Goal: Information Seeking & Learning: Learn about a topic

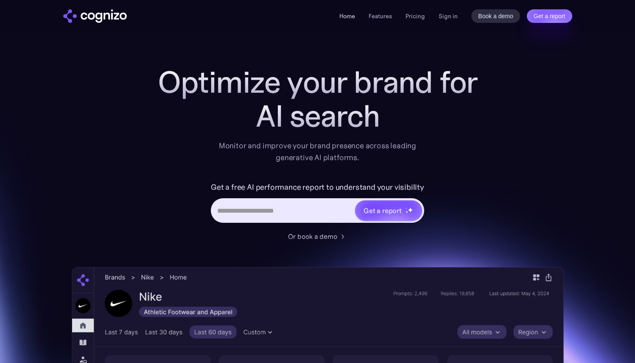
click at [351, 15] on link "Home" at bounding box center [347, 16] width 16 height 8
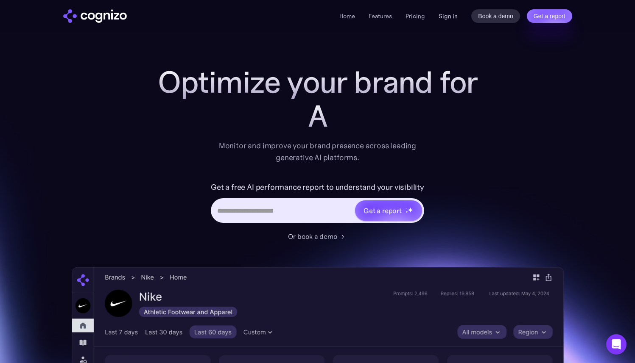
click at [452, 17] on link "Sign in" at bounding box center [447, 16] width 19 height 10
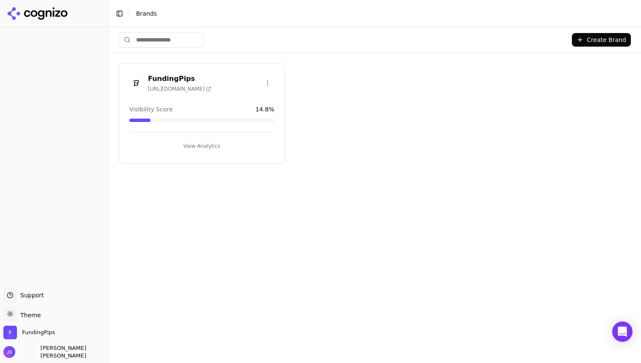
click at [178, 86] on span "https://fundingpips.com" at bounding box center [179, 89] width 63 height 7
click at [197, 145] on button "View Analytics" at bounding box center [201, 146] width 145 height 14
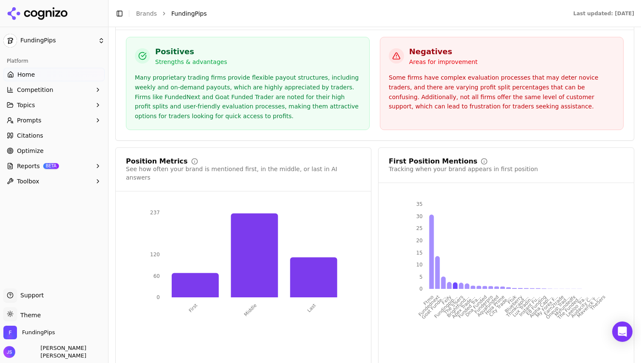
scroll to position [1613, 0]
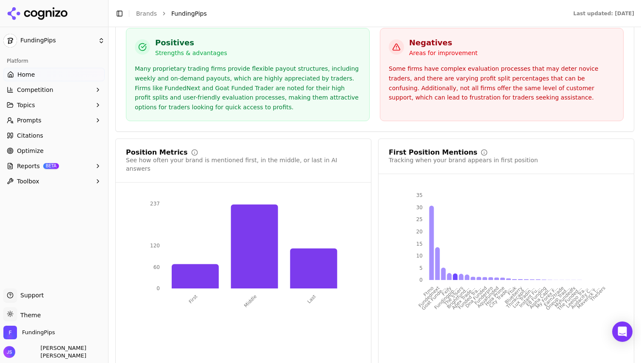
click at [34, 121] on span "Prompts" at bounding box center [29, 120] width 25 height 8
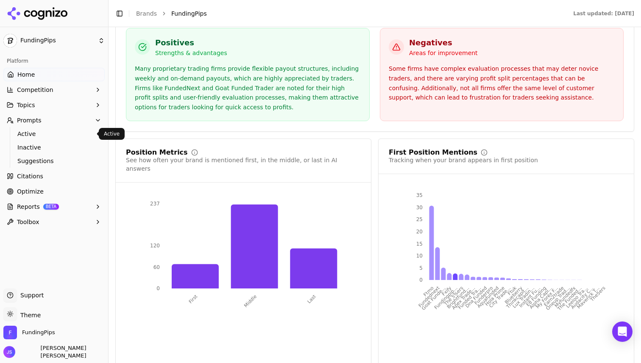
click at [33, 137] on span "Active" at bounding box center [54, 134] width 74 height 8
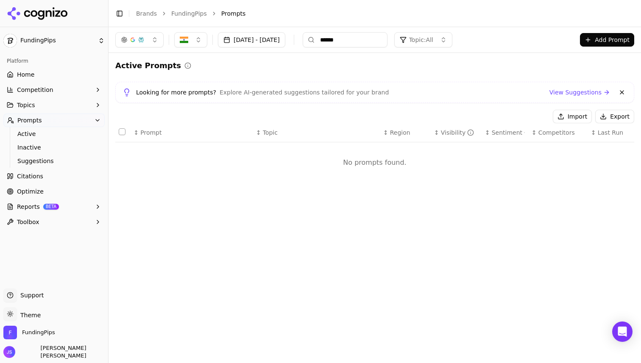
click at [285, 41] on button "[DATE] - [DATE]" at bounding box center [251, 39] width 67 height 15
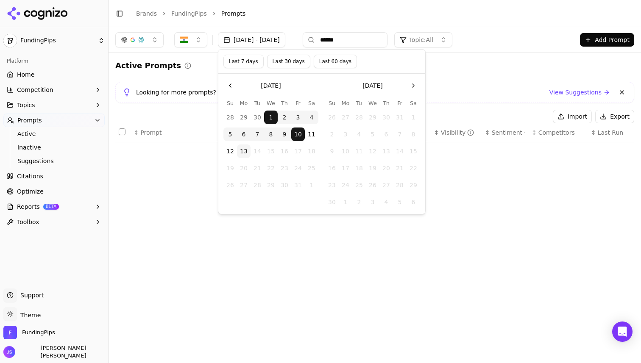
click at [459, 53] on div "Active Prompts Looking for more prompts? Explore AI-generated suggestions tailo…" at bounding box center [375, 125] width 533 height 144
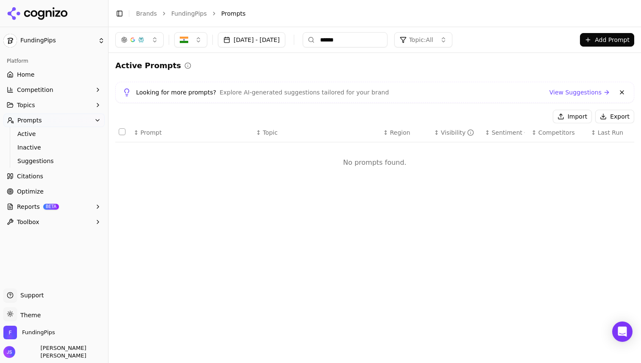
click at [369, 42] on input "******" at bounding box center [345, 39] width 85 height 15
type input "*"
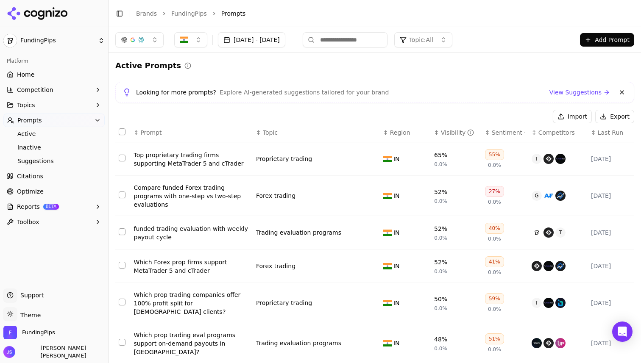
click at [444, 67] on div "Active Prompts" at bounding box center [374, 66] width 519 height 12
click at [148, 44] on button "button" at bounding box center [139, 39] width 48 height 15
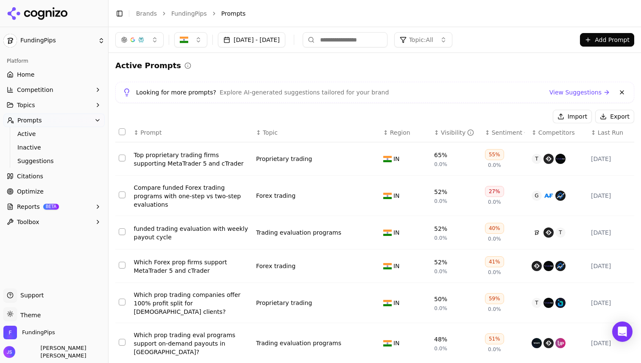
click at [35, 178] on span "Citations" at bounding box center [30, 176] width 26 height 8
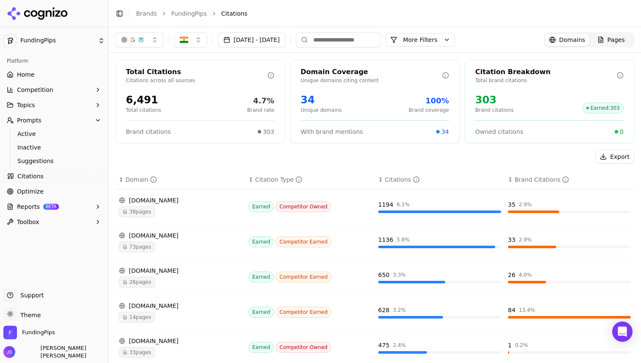
click at [45, 178] on link "Citations" at bounding box center [53, 177] width 101 height 14
click at [42, 197] on link "Optimize" at bounding box center [53, 192] width 101 height 14
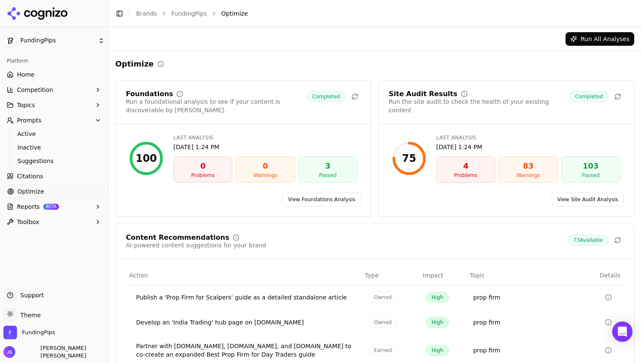
click at [39, 175] on span "Citations" at bounding box center [30, 176] width 26 height 8
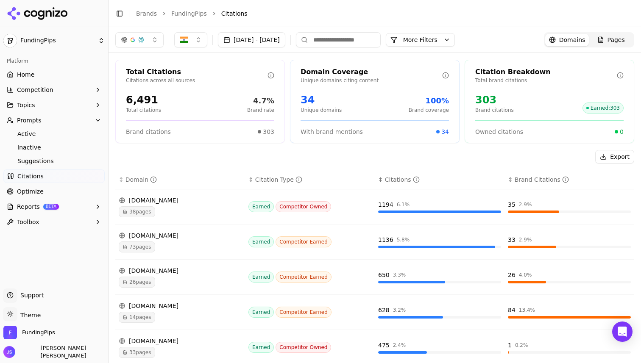
click at [40, 105] on button "Topics" at bounding box center [53, 105] width 101 height 14
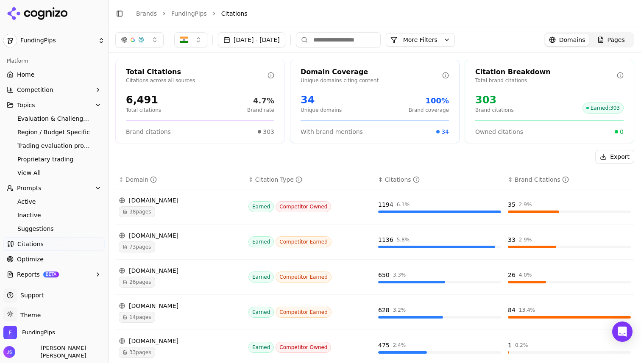
click at [31, 187] on span "Prompts" at bounding box center [29, 188] width 25 height 8
click at [455, 41] on button "More Filters" at bounding box center [420, 40] width 69 height 14
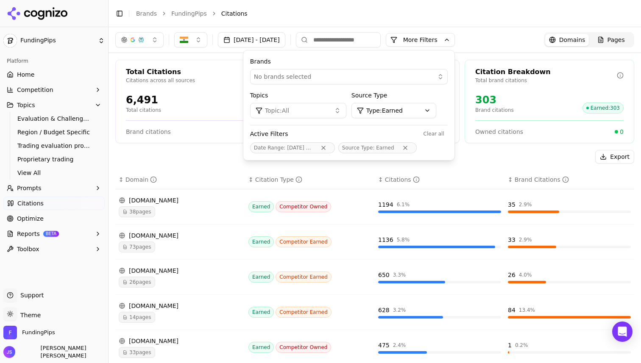
click at [418, 109] on html "FundingPips Platform Home Competition Topics Evaluation & Challenge Searches Re…" at bounding box center [320, 181] width 641 height 363
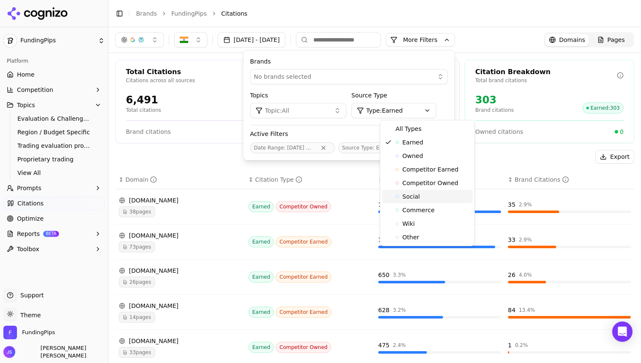
click at [416, 198] on span "Social" at bounding box center [411, 196] width 18 height 8
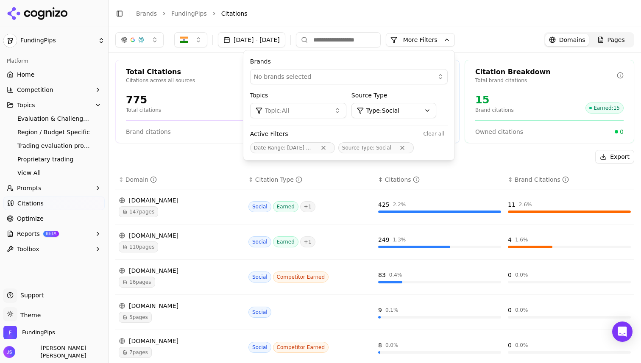
click at [497, 162] on div "Export" at bounding box center [374, 157] width 519 height 14
click at [511, 42] on div "Oct 01, 2025 - Oct 10, 2025 More More Filters Brands No brands selected Topics …" at bounding box center [374, 39] width 519 height 15
click at [452, 42] on button "More Filters" at bounding box center [420, 40] width 69 height 14
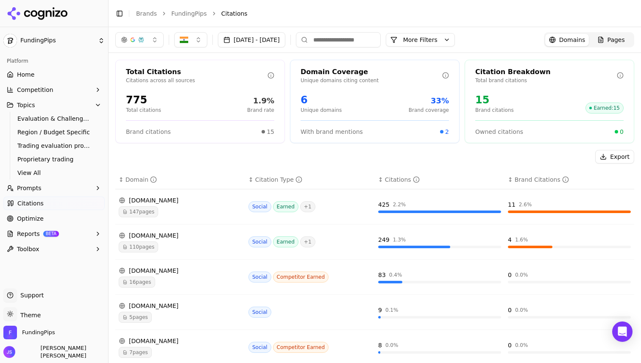
click at [140, 237] on div "[DOMAIN_NAME]" at bounding box center [180, 235] width 123 height 8
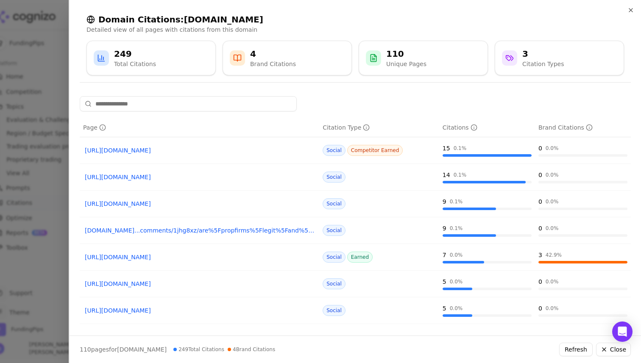
click at [158, 150] on link "[URL][DOMAIN_NAME]" at bounding box center [199, 150] width 229 height 8
click at [137, 178] on link "[URL][DOMAIN_NAME]" at bounding box center [199, 177] width 229 height 8
click at [171, 206] on link "[URL][DOMAIN_NAME]" at bounding box center [199, 204] width 229 height 8
click at [158, 230] on link "[DOMAIN_NAME]...comments/1jhg8xz/are%5Fpropfirms%5Flegit%5Fand%5Flegal%5Fin%5Fi…" at bounding box center [199, 230] width 229 height 8
click at [137, 287] on link "[URL][DOMAIN_NAME]" at bounding box center [199, 284] width 229 height 8
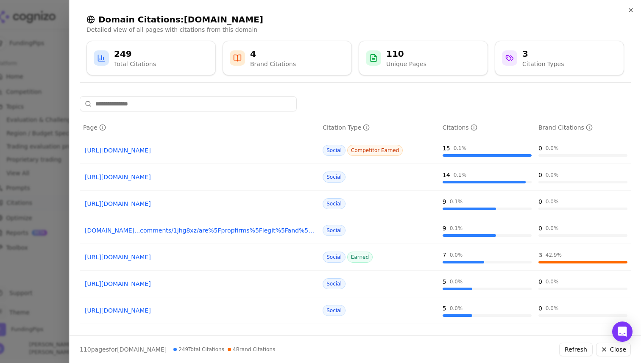
click at [153, 312] on link "[URL][DOMAIN_NAME]" at bounding box center [199, 311] width 229 height 8
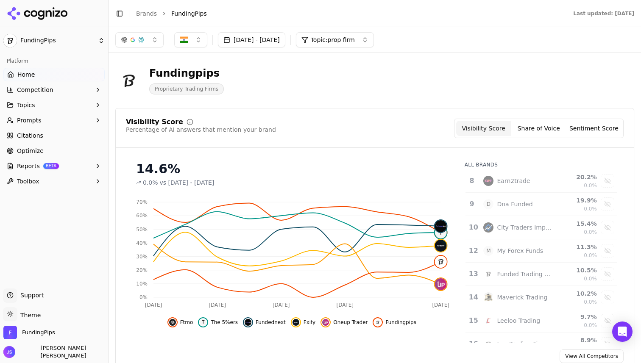
scroll to position [172, 0]
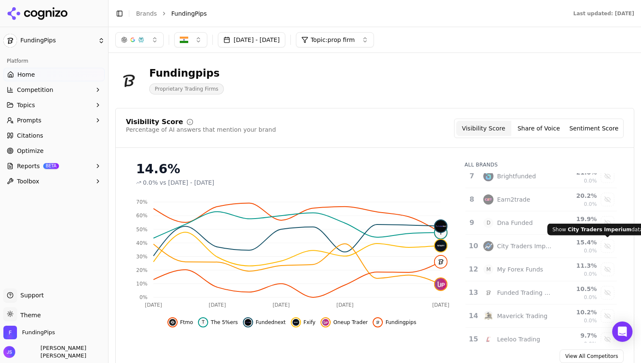
click at [604, 248] on div "Show city traders imperium data" at bounding box center [607, 246] width 13 height 13
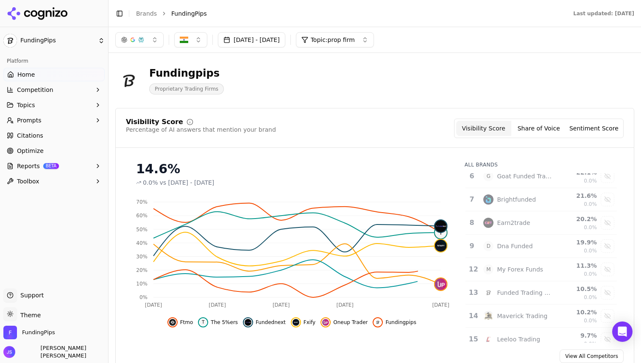
click at [607, 248] on div "Show dna funded data" at bounding box center [607, 246] width 13 height 13
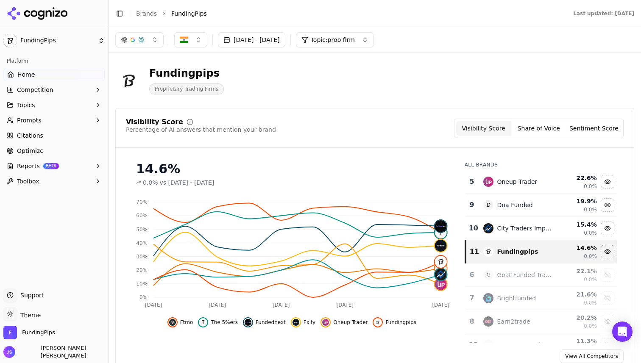
scroll to position [95, 0]
click at [606, 230] on div "Hide city traders imperium data" at bounding box center [607, 229] width 13 height 13
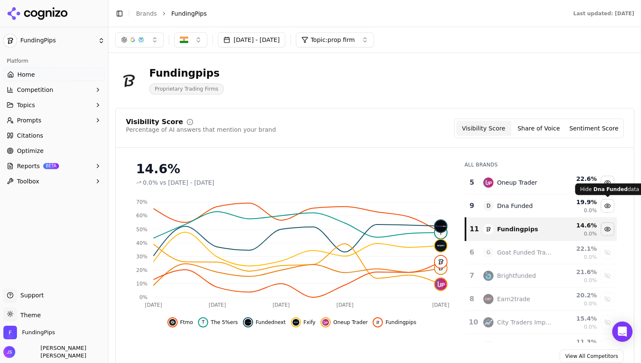
click at [605, 208] on div "Hide dna funded data" at bounding box center [607, 206] width 13 height 13
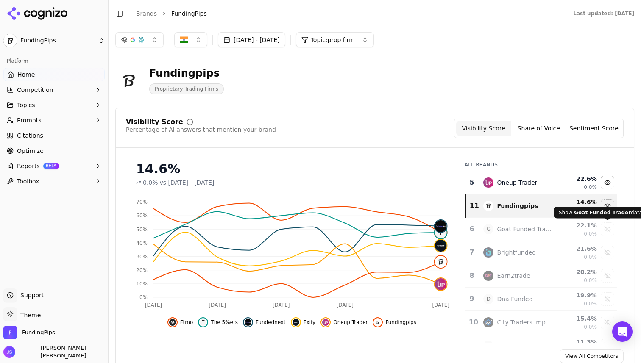
click at [606, 229] on div "Show goat funded trader data" at bounding box center [607, 229] width 13 height 13
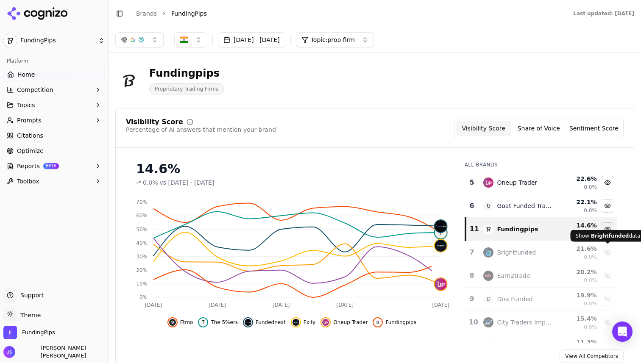
click at [605, 250] on div "Show brightfunded data" at bounding box center [607, 252] width 13 height 13
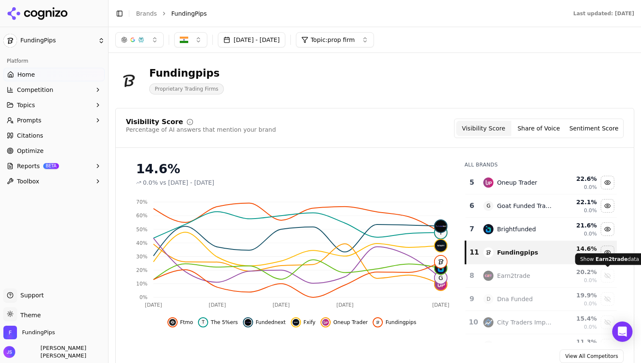
click at [608, 278] on div "Show earn2trade data" at bounding box center [607, 276] width 13 height 13
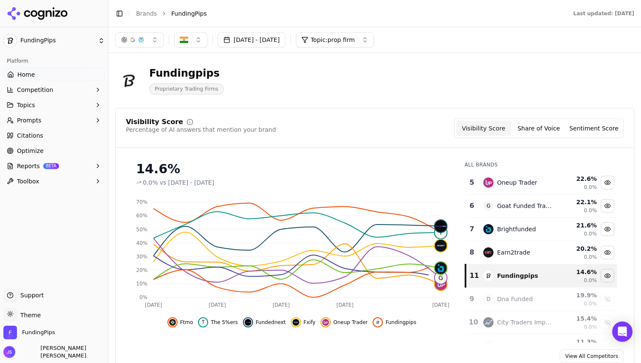
scroll to position [112, 0]
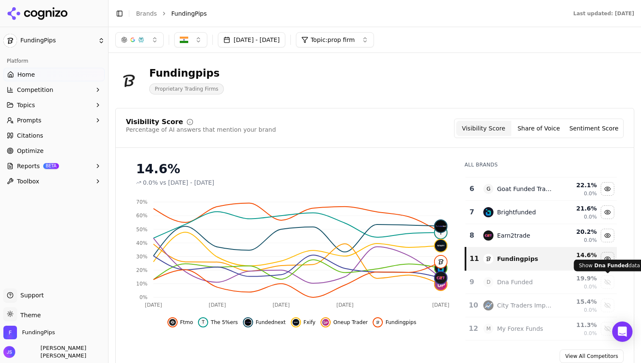
click at [607, 282] on div "Show dna funded data" at bounding box center [607, 282] width 13 height 13
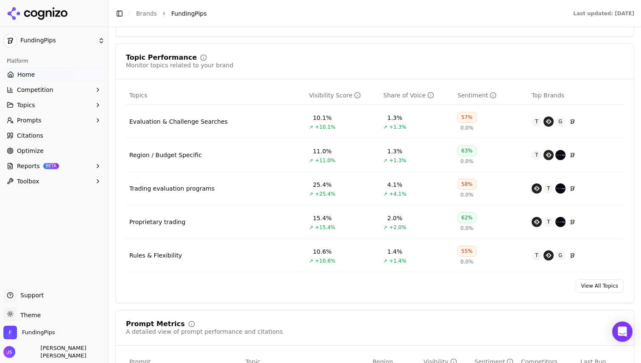
scroll to position [350, 0]
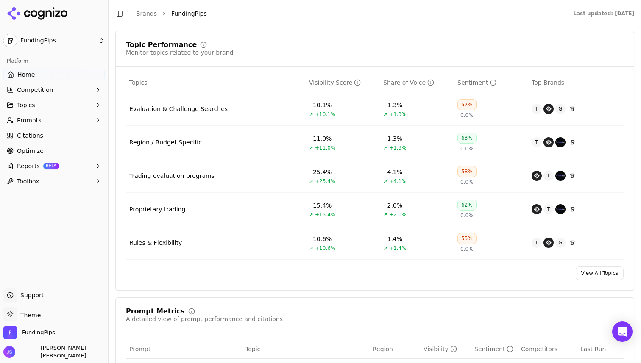
click at [54, 92] on button "Competition" at bounding box center [53, 90] width 101 height 14
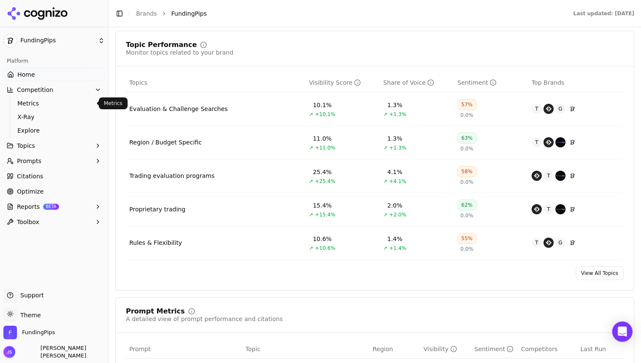
click at [55, 104] on span "Metrics" at bounding box center [54, 103] width 74 height 8
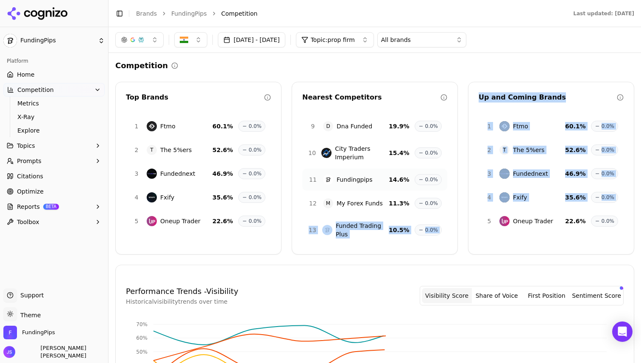
drag, startPoint x: 302, startPoint y: 218, endPoint x: 466, endPoint y: 219, distance: 164.5
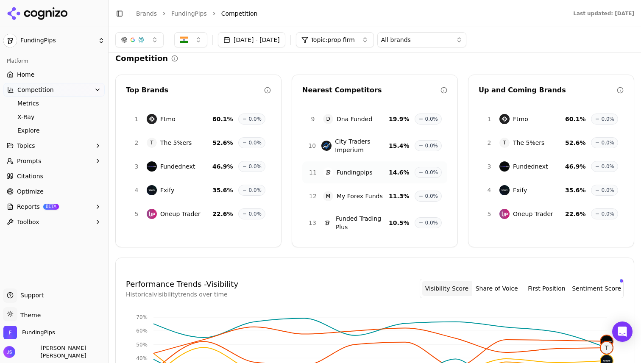
scroll to position [286, 0]
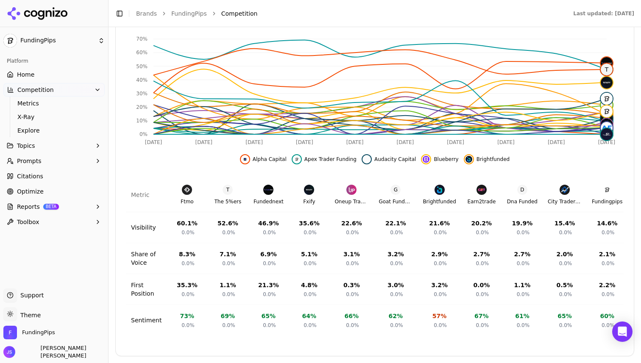
click at [48, 192] on link "Optimize" at bounding box center [53, 192] width 101 height 14
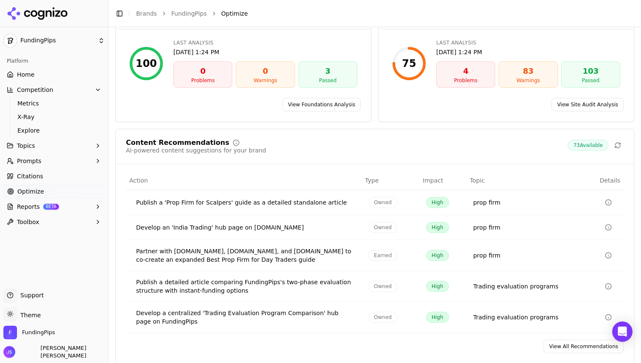
scroll to position [103, 0]
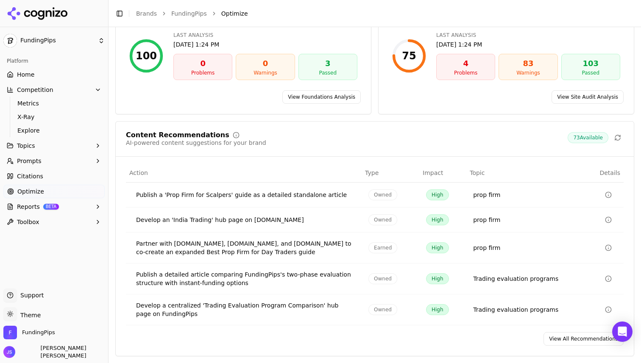
click at [25, 209] on span "Reports" at bounding box center [28, 207] width 23 height 8
click at [33, 249] on span "Toolbox" at bounding box center [28, 249] width 22 height 8
click at [27, 224] on span "PDF" at bounding box center [54, 220] width 74 height 8
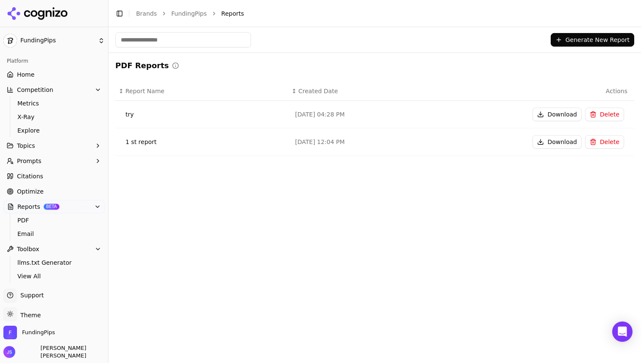
click at [597, 42] on button "Generate New Report" at bounding box center [593, 40] width 84 height 14
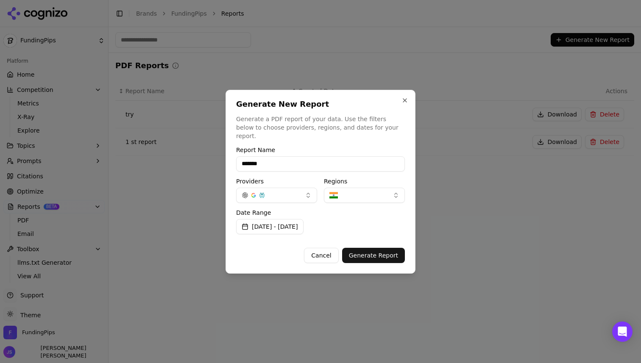
type input "*******"
click at [361, 253] on button "Generate Report" at bounding box center [373, 255] width 63 height 15
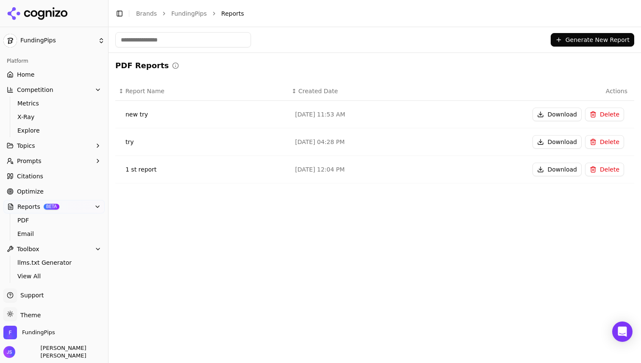
click at [167, 110] on td "new try" at bounding box center [201, 115] width 173 height 28
click at [560, 117] on button "Download" at bounding box center [557, 115] width 49 height 14
click at [30, 176] on span "Citations" at bounding box center [30, 176] width 26 height 8
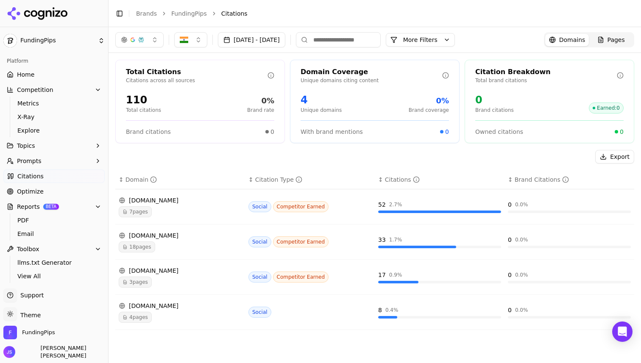
click at [30, 188] on span "Optimize" at bounding box center [30, 191] width 27 height 8
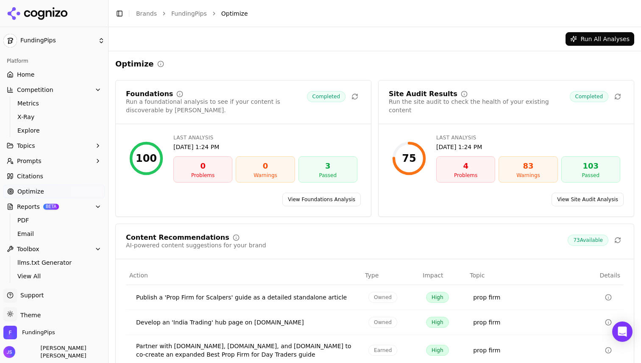
click at [33, 157] on span "Prompts" at bounding box center [29, 161] width 25 height 8
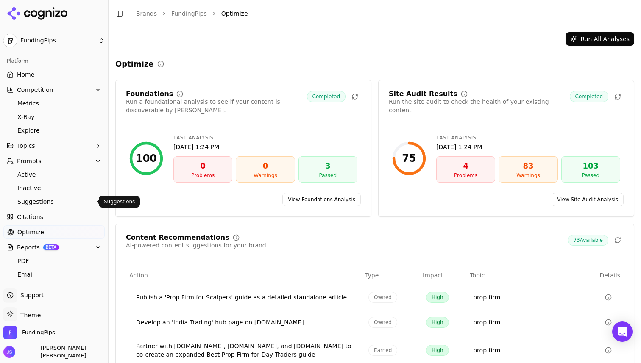
click at [36, 218] on span "Citations" at bounding box center [30, 217] width 26 height 8
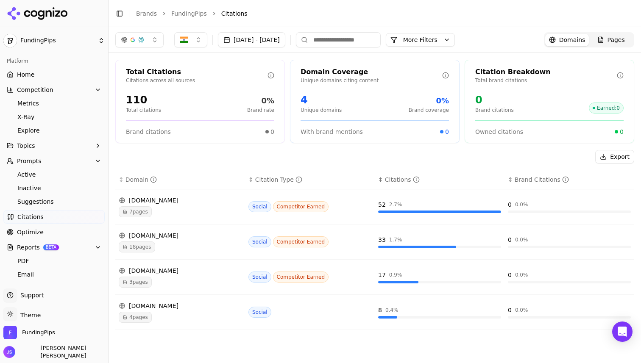
click at [448, 43] on button "More Filters" at bounding box center [420, 40] width 69 height 14
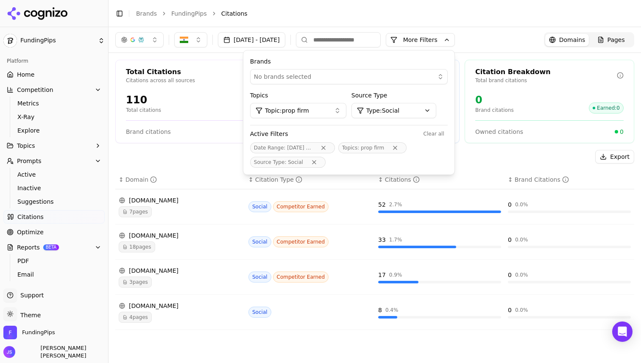
click at [443, 115] on html "FundingPips Platform Home Competition Metrics X-Ray Explore Topics Prompts Acti…" at bounding box center [320, 181] width 641 height 363
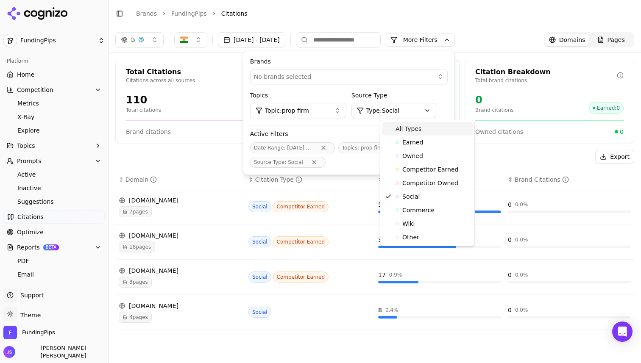
click at [412, 128] on span "All Types" at bounding box center [409, 129] width 26 height 8
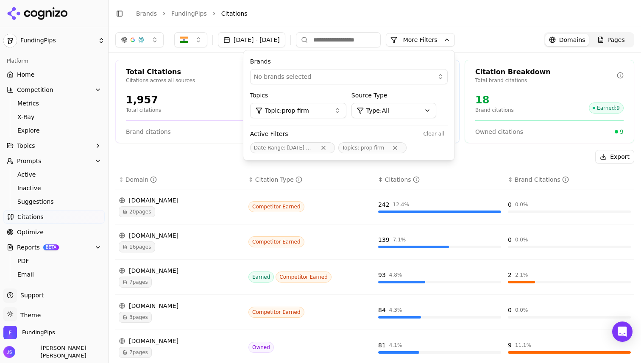
click at [359, 243] on div "Competitor Earned" at bounding box center [309, 242] width 123 height 11
click at [521, 156] on div "Export" at bounding box center [374, 157] width 519 height 14
click at [455, 42] on button "More Filters" at bounding box center [420, 40] width 69 height 14
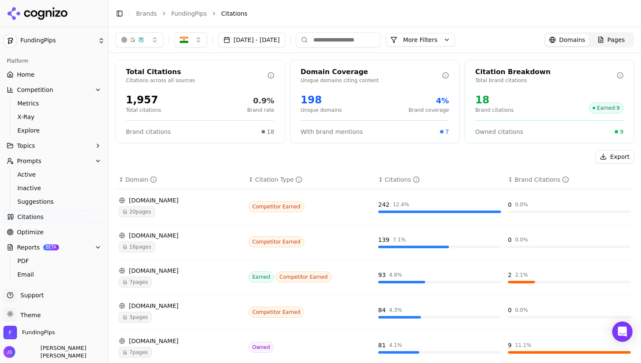
click at [455, 36] on button "More Filters" at bounding box center [420, 40] width 69 height 14
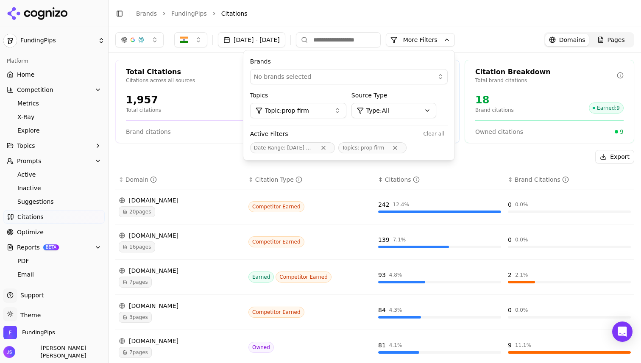
click at [330, 174] on th "↕ Citation Type" at bounding box center [310, 179] width 130 height 19
click at [357, 177] on div "↕ Citation Type" at bounding box center [309, 180] width 123 height 8
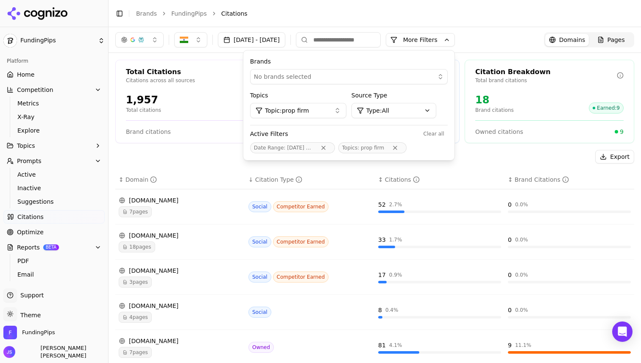
click at [335, 143] on span "Date Range : Oct 1 - Oct 10" at bounding box center [292, 147] width 85 height 11
click at [326, 146] on span "Oct 1 - Oct 10" at bounding box center [306, 148] width 39 height 6
click at [331, 149] on button "Remove Date Range filter" at bounding box center [323, 148] width 15 height 7
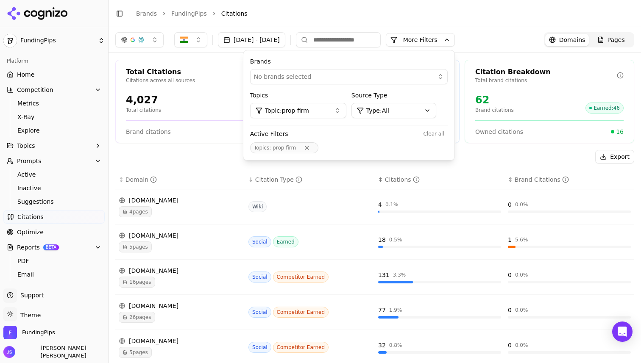
click at [343, 176] on div "↓ Citation Type" at bounding box center [309, 180] width 123 height 8
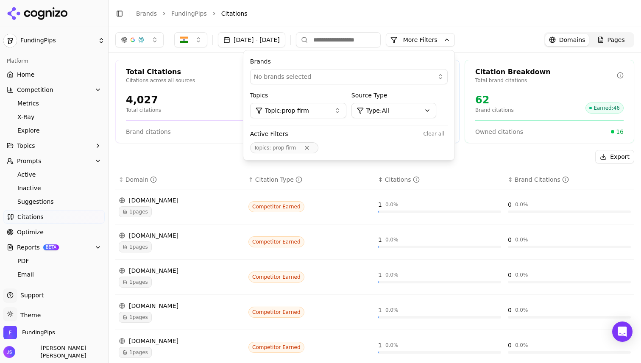
click at [378, 179] on div "↕ Citations" at bounding box center [439, 180] width 123 height 8
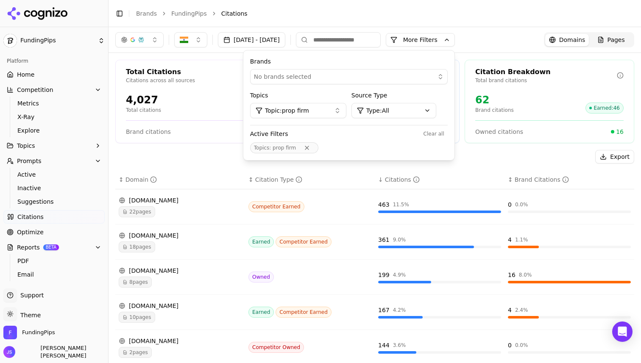
click at [452, 16] on li "Citations" at bounding box center [419, 13] width 396 height 8
click at [455, 38] on button "More Filters" at bounding box center [420, 40] width 69 height 14
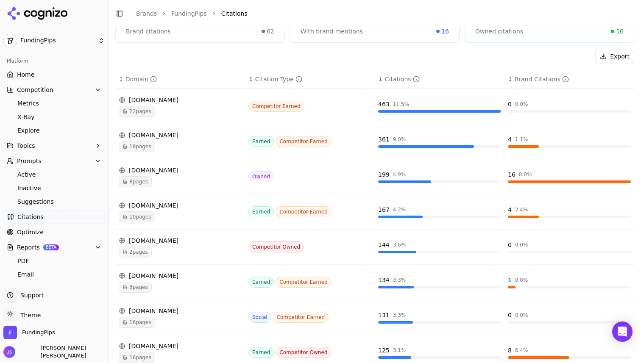
scroll to position [106, 0]
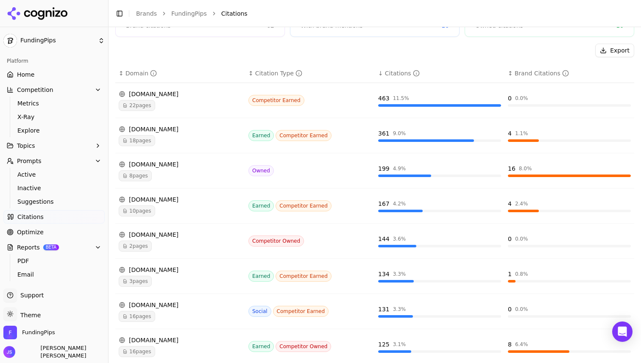
click at [174, 129] on div "[DOMAIN_NAME]" at bounding box center [180, 129] width 123 height 8
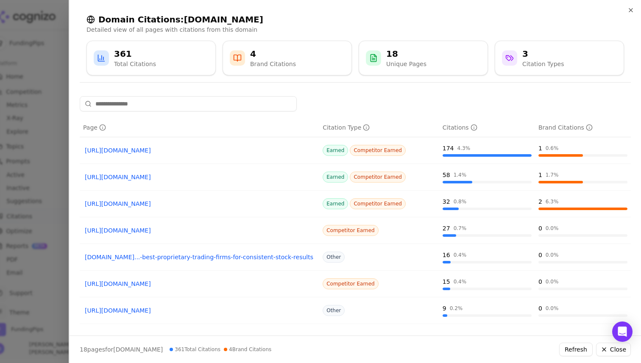
click at [156, 178] on link "https://propfirmmatch.com/prop-firm-lists/countries/india" at bounding box center [199, 177] width 229 height 8
click at [145, 181] on link "https://propfirmmatch.com/prop-firm-lists/countries/india" at bounding box center [199, 177] width 229 height 8
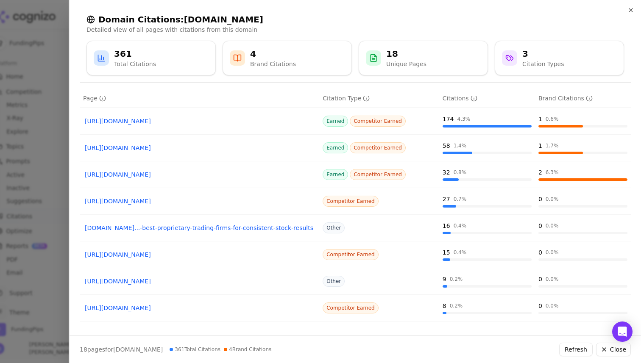
scroll to position [16, 0]
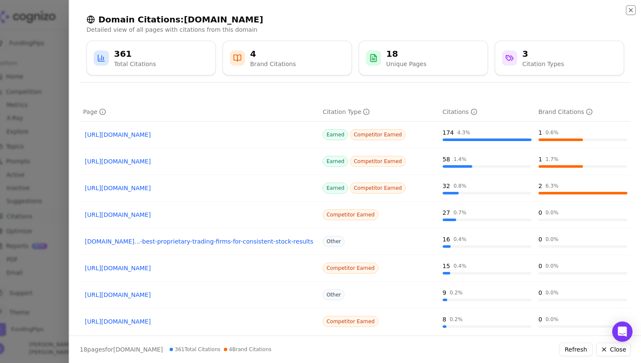
click at [633, 11] on icon "button" at bounding box center [630, 10] width 7 height 7
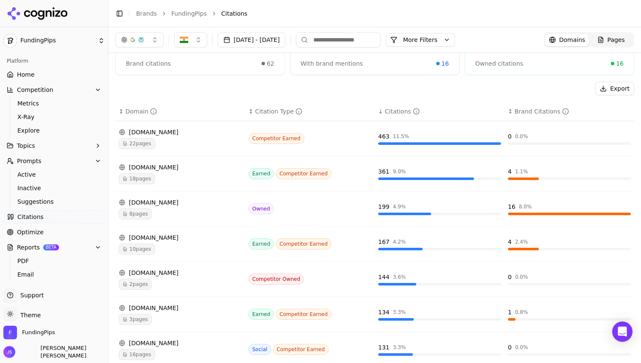
scroll to position [43, 0]
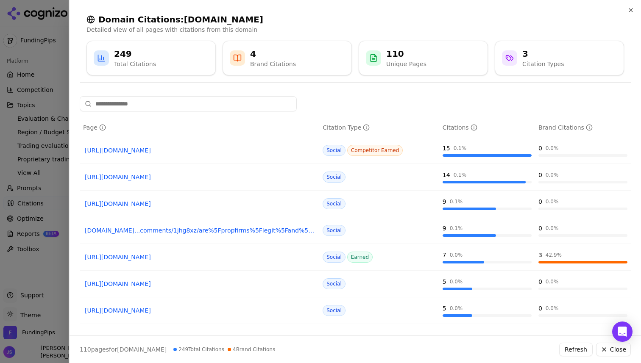
click at [64, 42] on div at bounding box center [320, 181] width 641 height 363
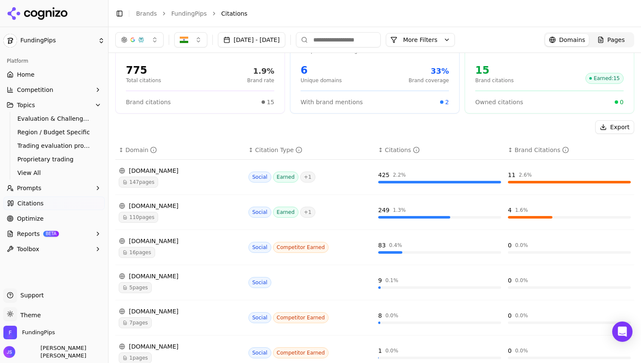
scroll to position [47, 0]
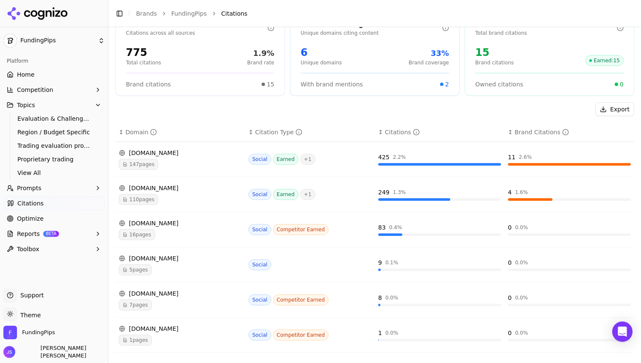
click at [156, 153] on div "[DOMAIN_NAME]" at bounding box center [180, 153] width 123 height 8
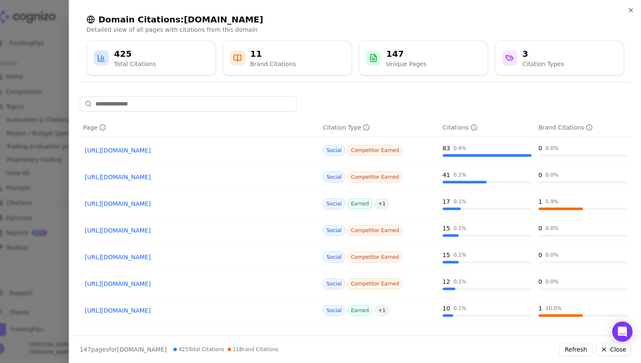
click at [183, 151] on link "[URL][DOMAIN_NAME]" at bounding box center [199, 150] width 229 height 8
click at [39, 39] on div at bounding box center [320, 181] width 641 height 363
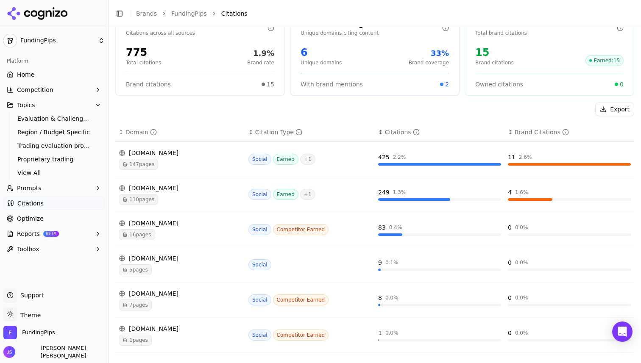
scroll to position [51, 0]
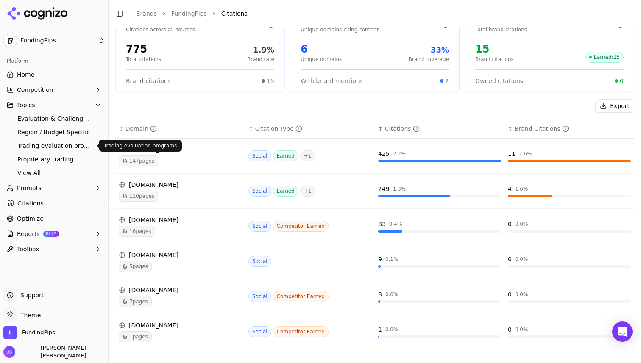
click at [63, 132] on span "Region / Budget Specific" at bounding box center [54, 132] width 74 height 8
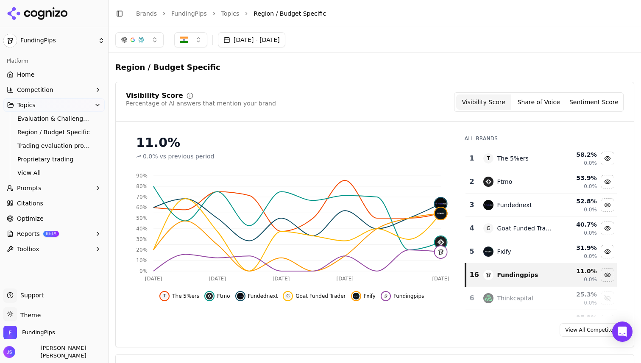
click at [254, 35] on button "[DATE] - [DATE]" at bounding box center [251, 39] width 67 height 15
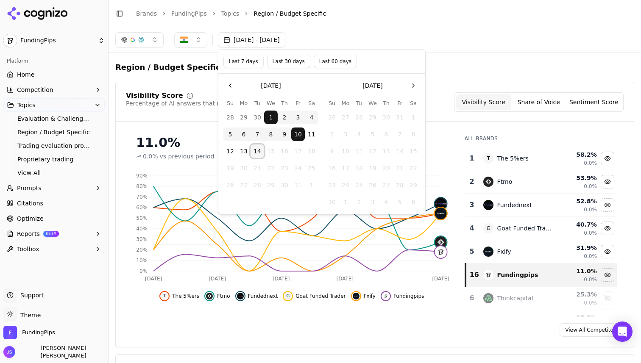
click at [258, 154] on button "14" at bounding box center [258, 152] width 14 height 14
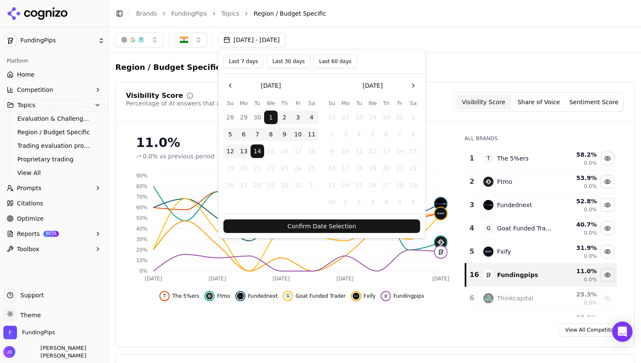
click at [331, 224] on button "Confirm Date Selection" at bounding box center [321, 227] width 197 height 14
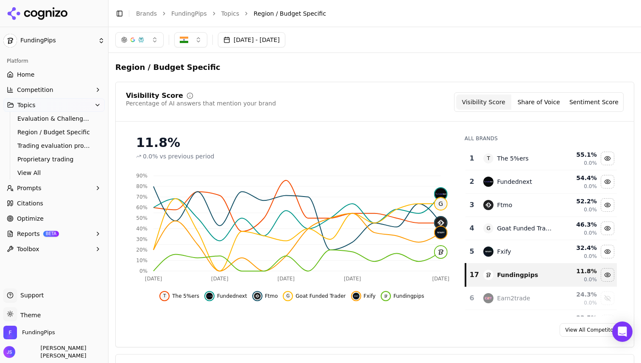
click at [285, 36] on button "[DATE] - [DATE]" at bounding box center [251, 39] width 67 height 15
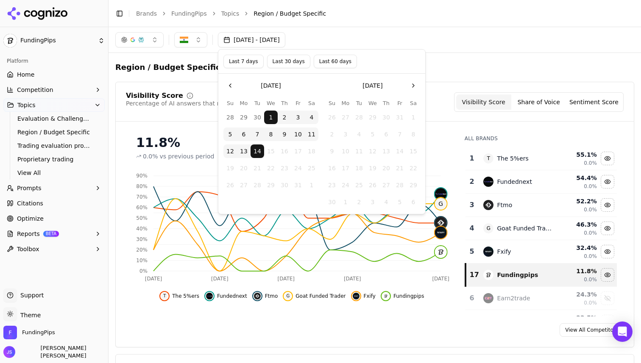
click at [301, 137] on button "10" at bounding box center [298, 135] width 14 height 14
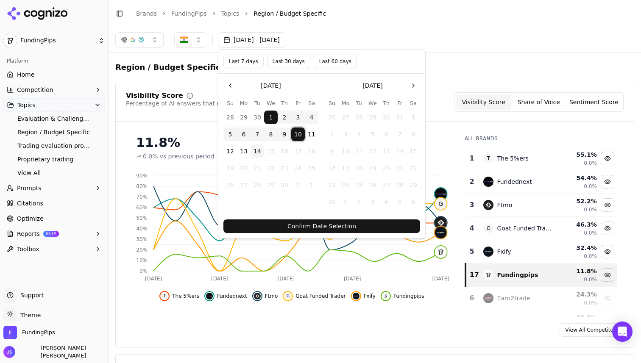
click at [257, 154] on button "14" at bounding box center [258, 152] width 14 height 14
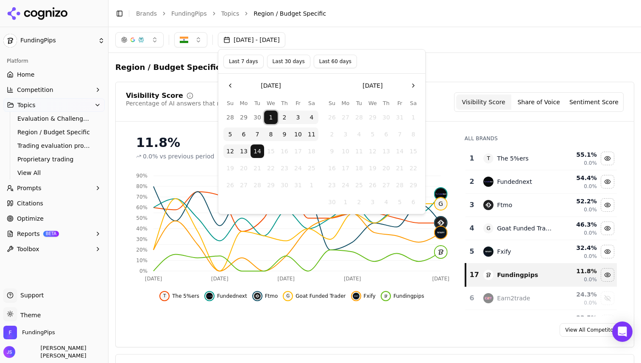
drag, startPoint x: 274, startPoint y: 112, endPoint x: 304, endPoint y: 137, distance: 40.0
click at [304, 137] on tbody "28 29 30 1 2 3 4 5 6 7 8 9 10 11 12 13 14 15 16 17 18 19 20 21 22 23 24 25 26 2…" at bounding box center [270, 149] width 95 height 85
click at [275, 112] on button "1" at bounding box center [271, 118] width 14 height 14
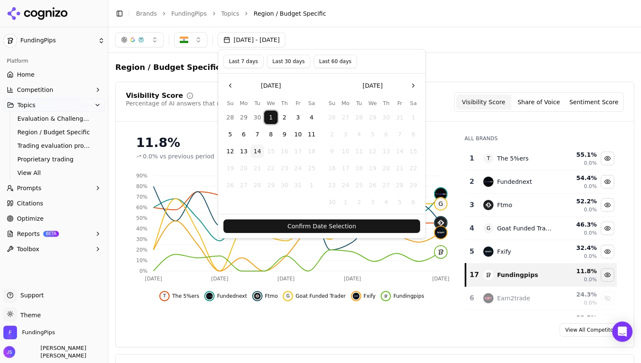
click at [295, 137] on button "10" at bounding box center [298, 135] width 14 height 14
click at [273, 119] on button "1" at bounding box center [271, 118] width 14 height 14
click at [301, 139] on button "10" at bounding box center [298, 135] width 14 height 14
click at [255, 154] on button "14" at bounding box center [258, 152] width 14 height 14
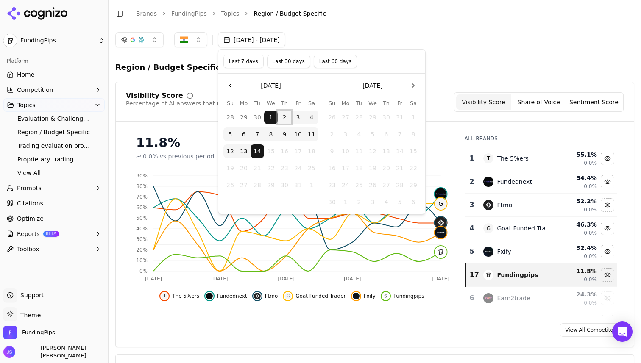
click at [283, 117] on button "2" at bounding box center [285, 118] width 14 height 14
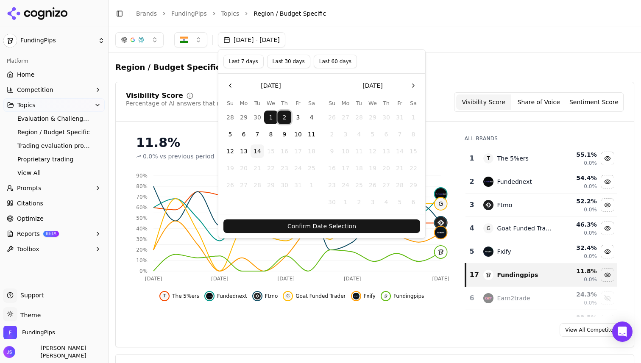
click at [283, 117] on button "2" at bounding box center [285, 118] width 14 height 14
click at [297, 135] on button "10" at bounding box center [298, 135] width 14 height 14
click at [255, 151] on button "14" at bounding box center [258, 152] width 14 height 14
click at [296, 221] on button "Confirm Date Selection" at bounding box center [321, 227] width 197 height 14
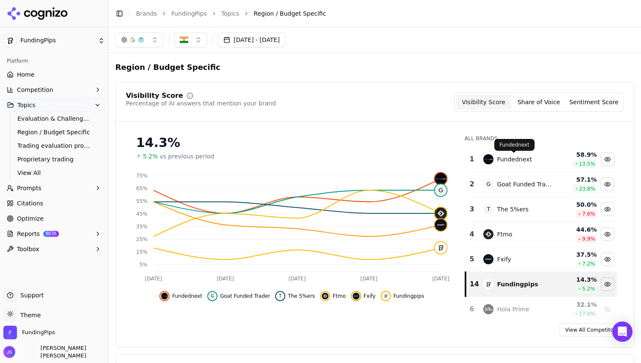
click at [512, 160] on div "Fundednext" at bounding box center [514, 159] width 35 height 8
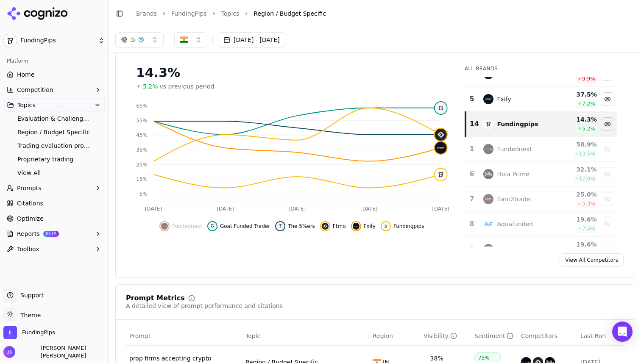
scroll to position [83, 0]
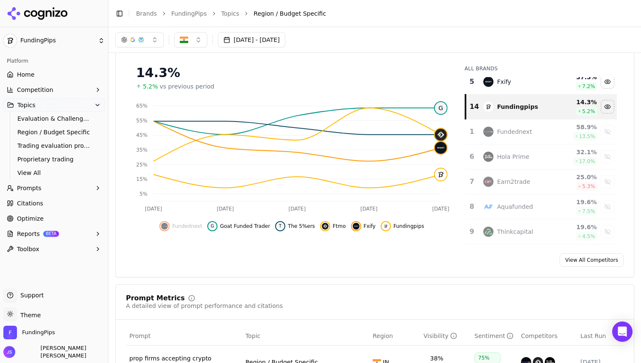
click at [540, 132] on div "Fundednext" at bounding box center [517, 132] width 68 height 10
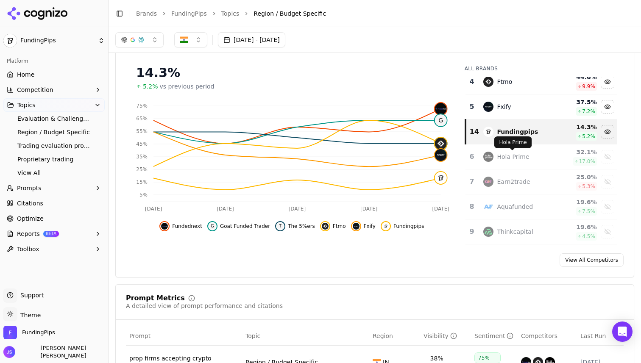
click at [524, 156] on div "Hola Prime" at bounding box center [513, 157] width 32 height 8
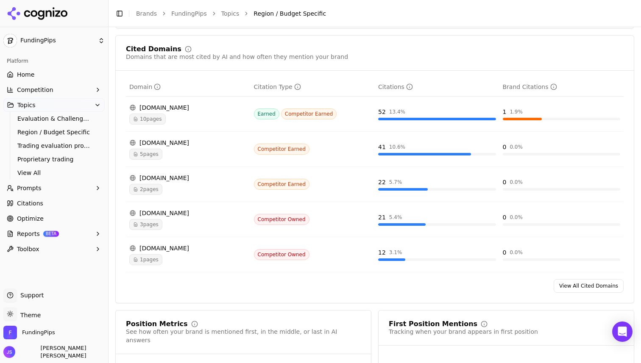
scroll to position [552, 0]
